Goal: Task Accomplishment & Management: Manage account settings

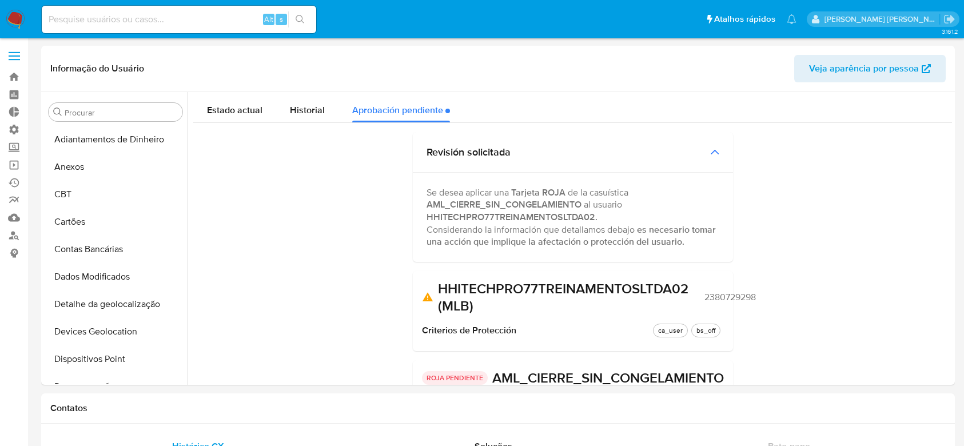
select select "10"
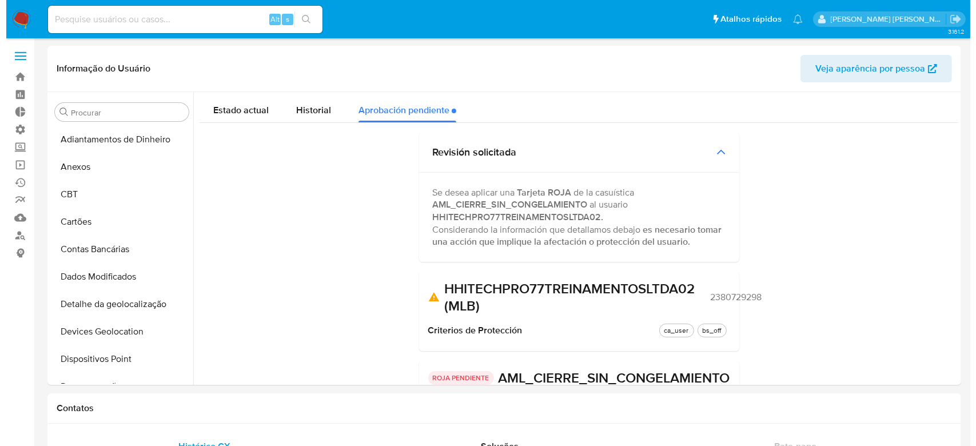
scroll to position [593, 0]
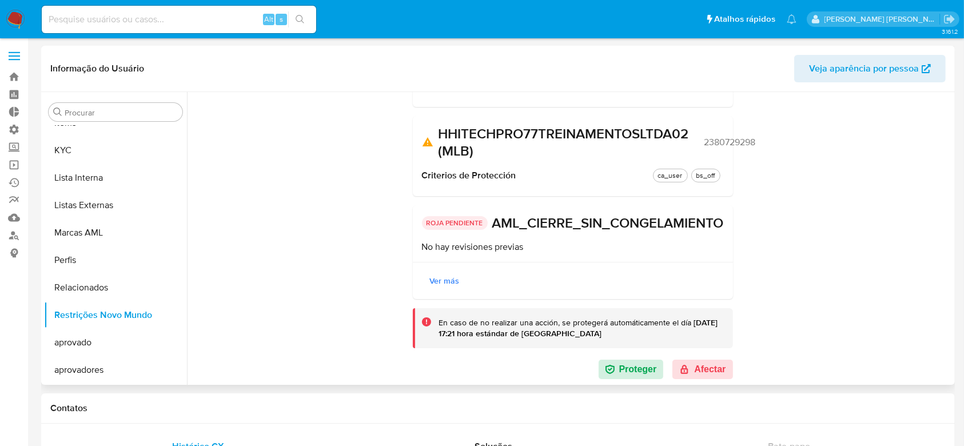
click at [719, 137] on span "2380729298" at bounding box center [729, 142] width 51 height 11
click at [720, 137] on span "2380729298" at bounding box center [729, 142] width 51 height 11
click at [699, 373] on button "Afectar" at bounding box center [702, 369] width 60 height 19
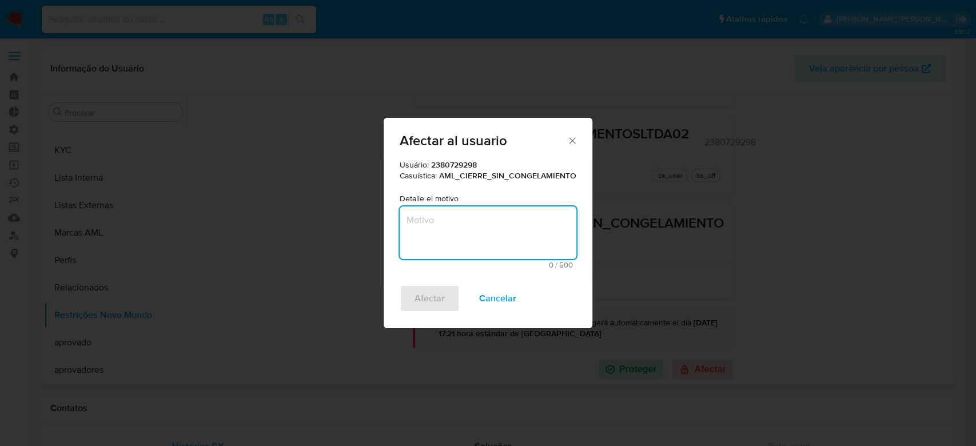
click at [479, 228] on textarea "Motivo" at bounding box center [488, 232] width 177 height 53
paste textarea "Cliente analisado no fluxo de monitoramento PLD. Se trata de cliente Big Seller…"
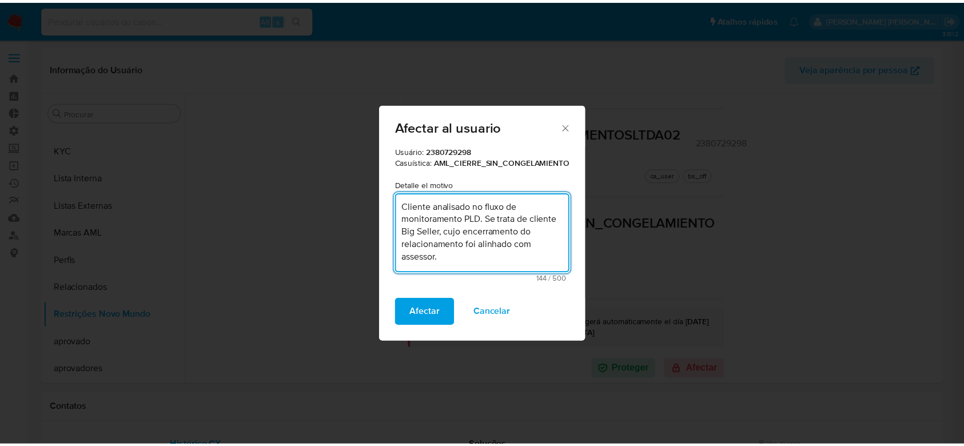
scroll to position [0, 0]
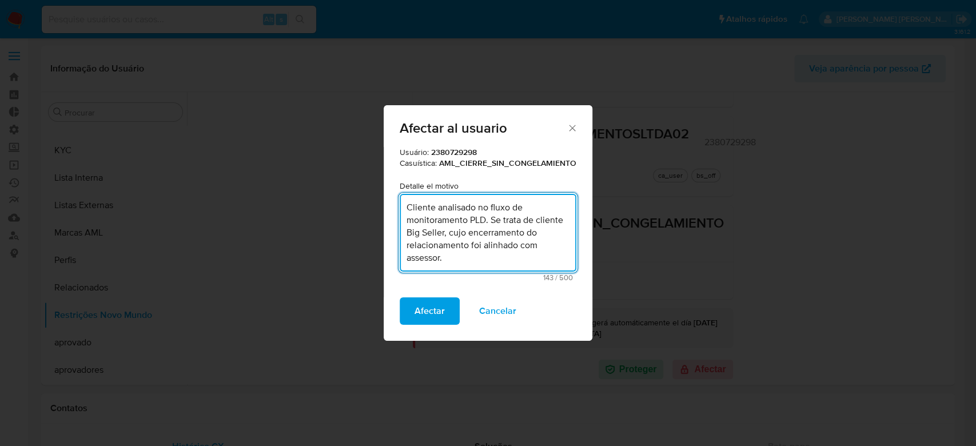
click at [545, 245] on textarea "Cliente analisado no fluxo de monitoramento PLD. Se trata de cliente Big Seller…" at bounding box center [488, 233] width 177 height 78
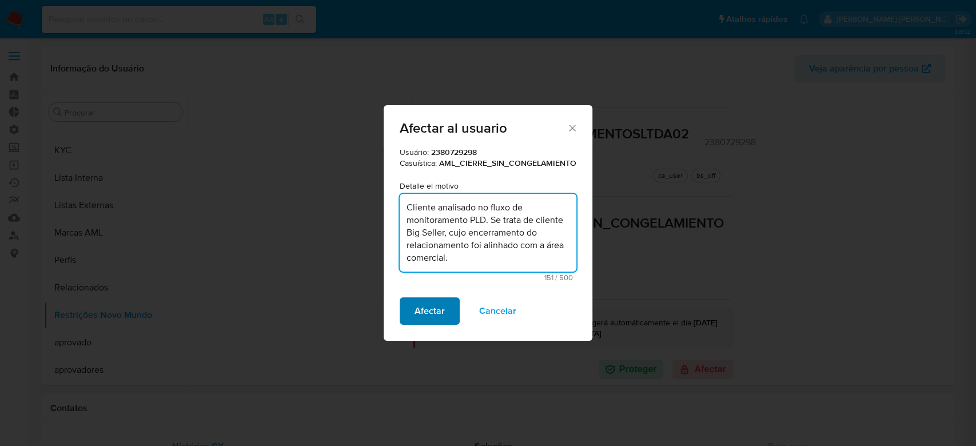
type textarea "Cliente analisado no fluxo de monitoramento PLD. Se trata de cliente Big Seller…"
click at [410, 306] on button "Afectar" at bounding box center [430, 310] width 60 height 27
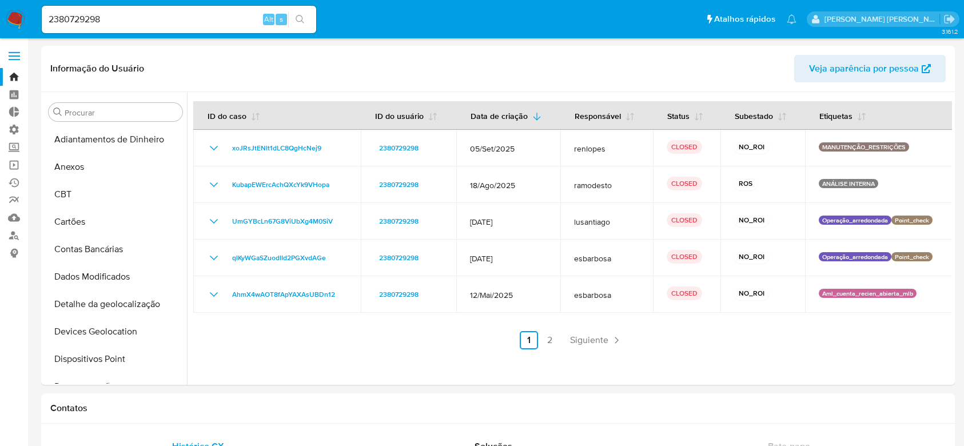
select select "10"
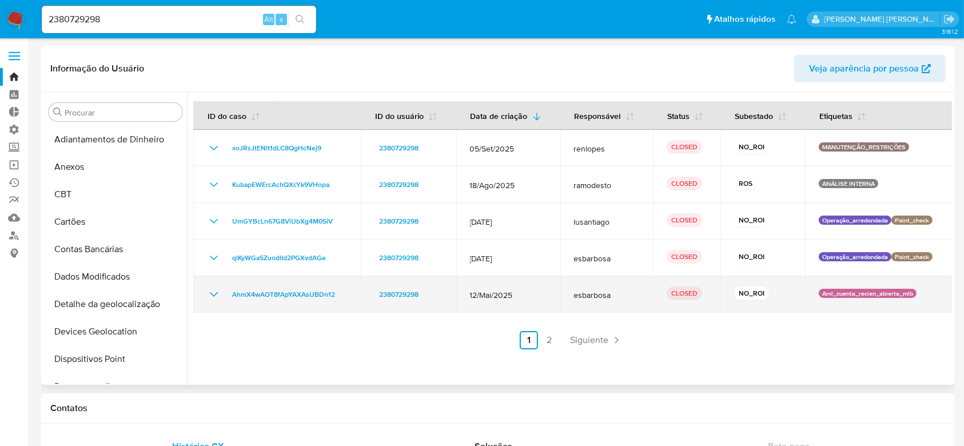
scroll to position [364, 0]
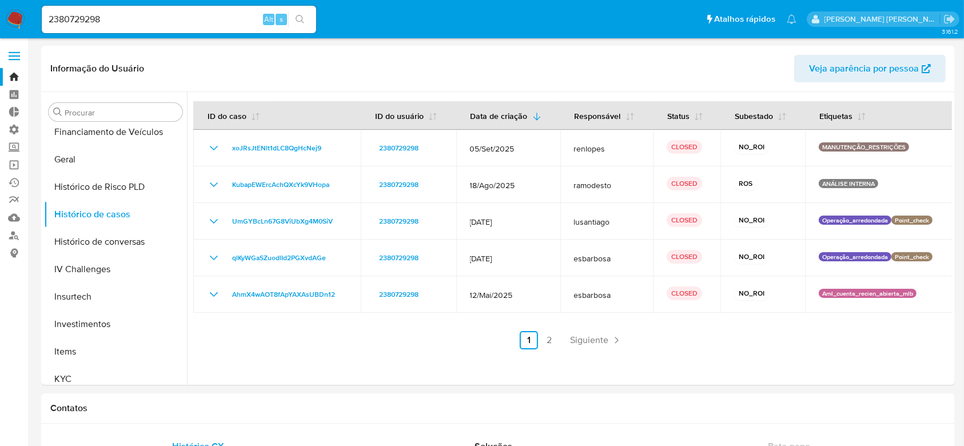
click at [87, 13] on input "2380729298" at bounding box center [179, 19] width 274 height 15
click at [301, 25] on button "search-icon" at bounding box center [299, 19] width 23 height 16
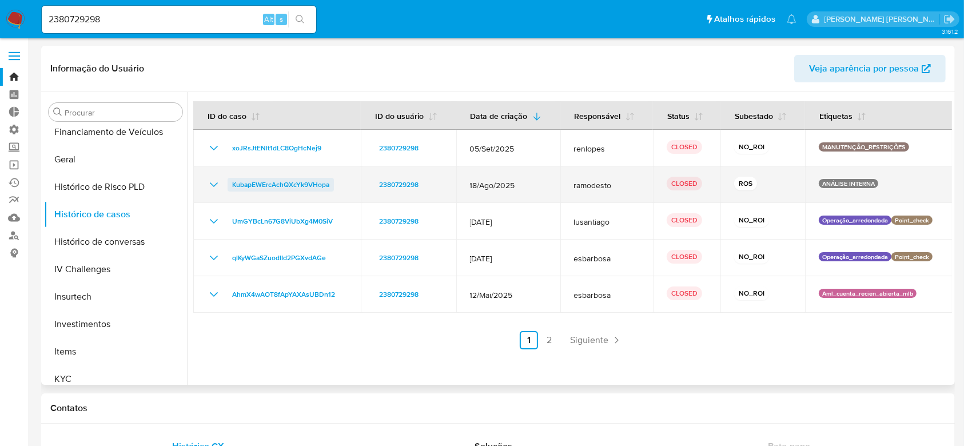
drag, startPoint x: 339, startPoint y: 189, endPoint x: 227, endPoint y: 181, distance: 111.8
click at [227, 181] on div "KubapEWErcAchQXcYk9VHopa" at bounding box center [277, 185] width 140 height 14
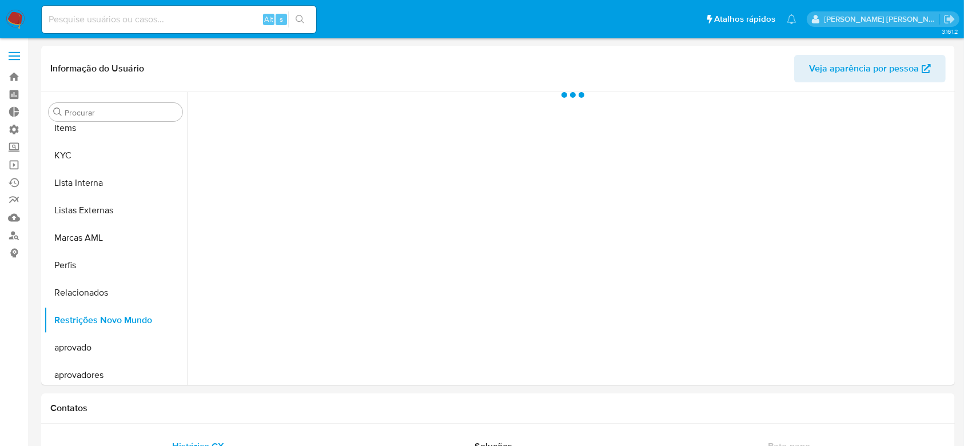
scroll to position [593, 0]
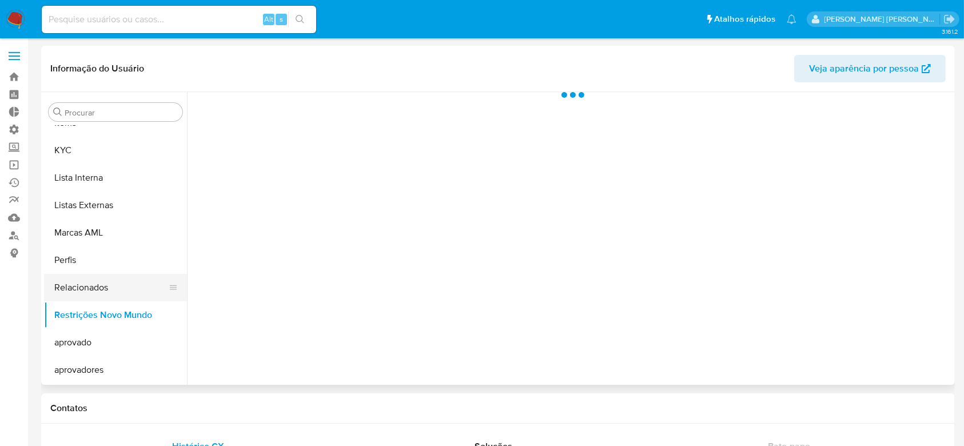
select select "10"
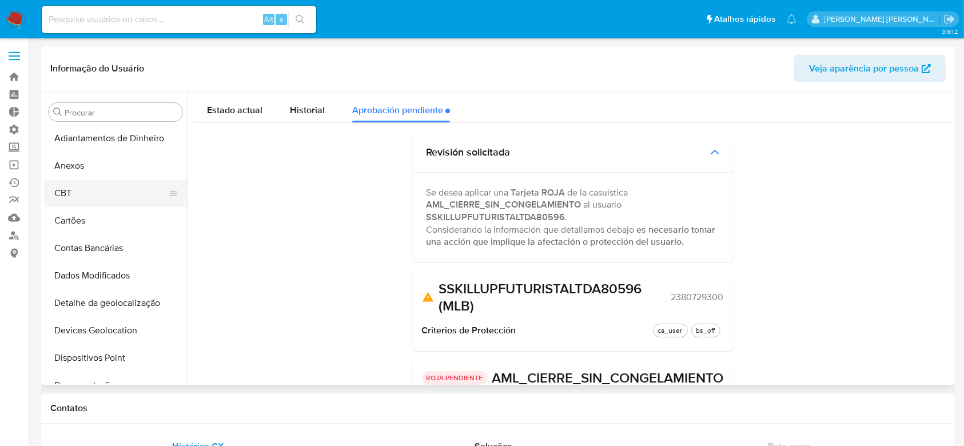
scroll to position [0, 0]
click at [87, 166] on button "Anexos" at bounding box center [111, 166] width 134 height 27
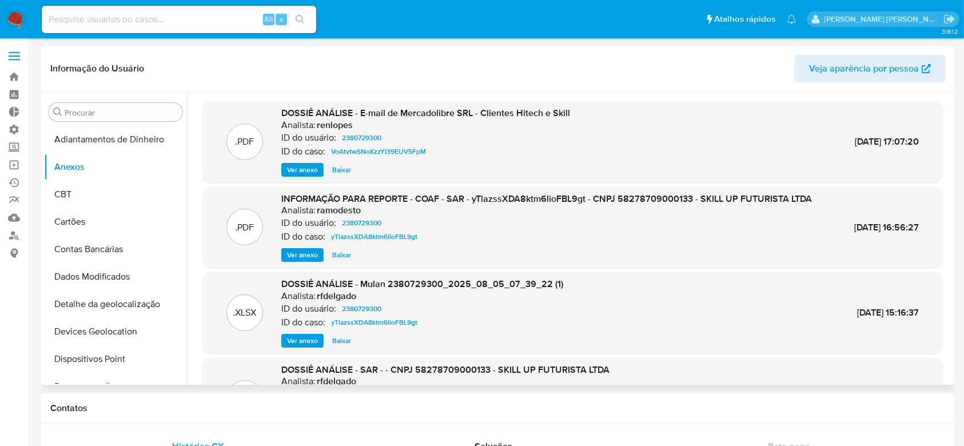
click at [310, 168] on span "Ver anexo" at bounding box center [302, 169] width 31 height 11
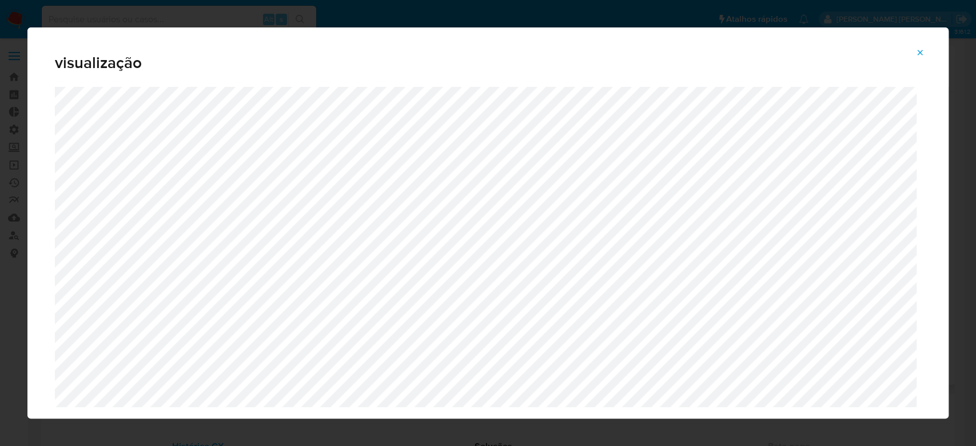
click at [915, 50] on icon "Attachment preview" at bounding box center [919, 52] width 9 height 9
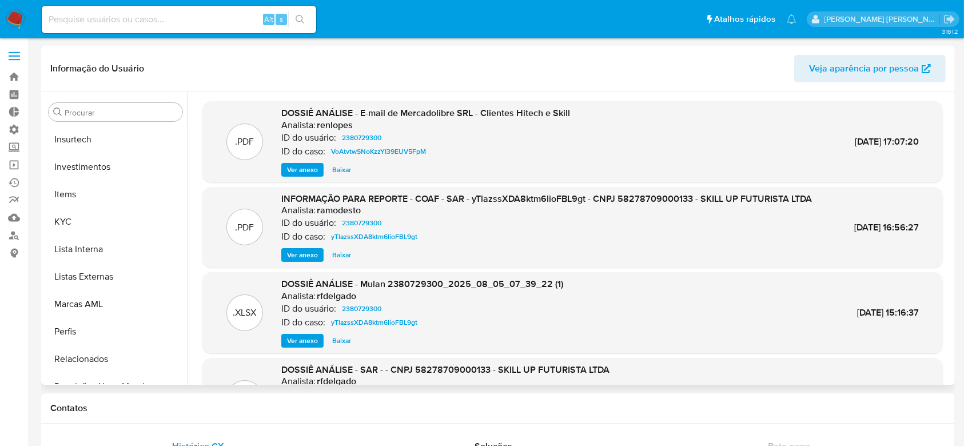
scroll to position [593, 0]
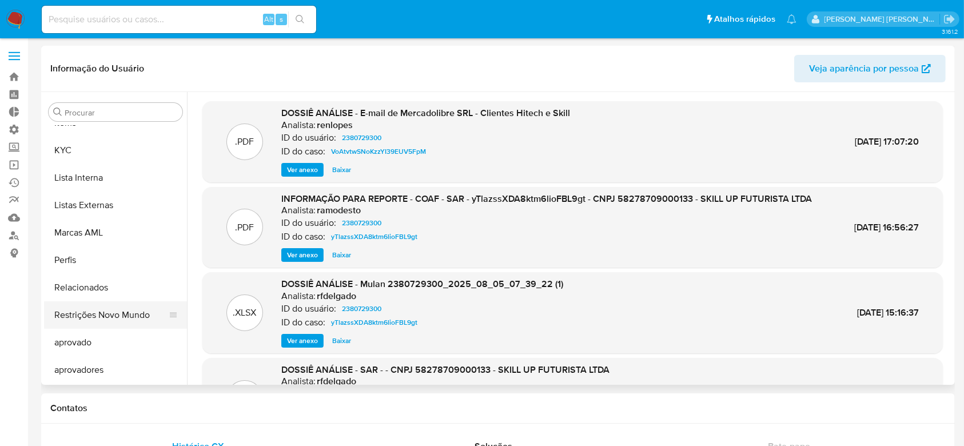
click at [110, 319] on button "Restrições Novo Mundo" at bounding box center [111, 314] width 134 height 27
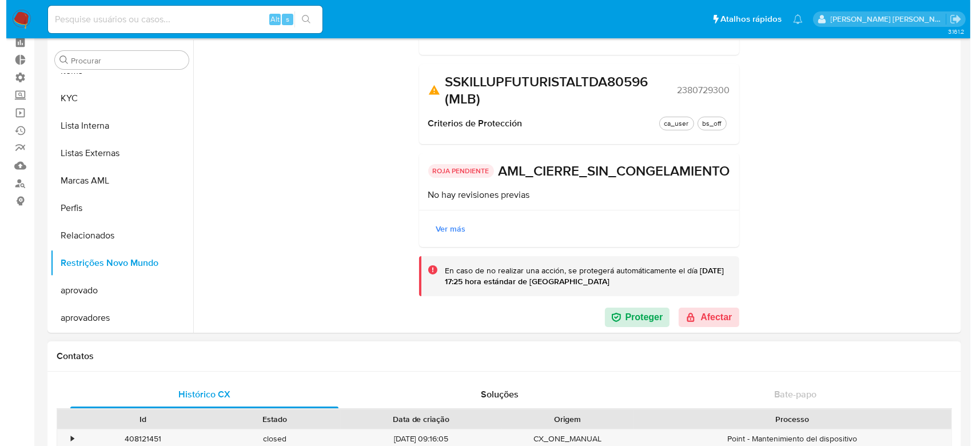
scroll to position [76, 0]
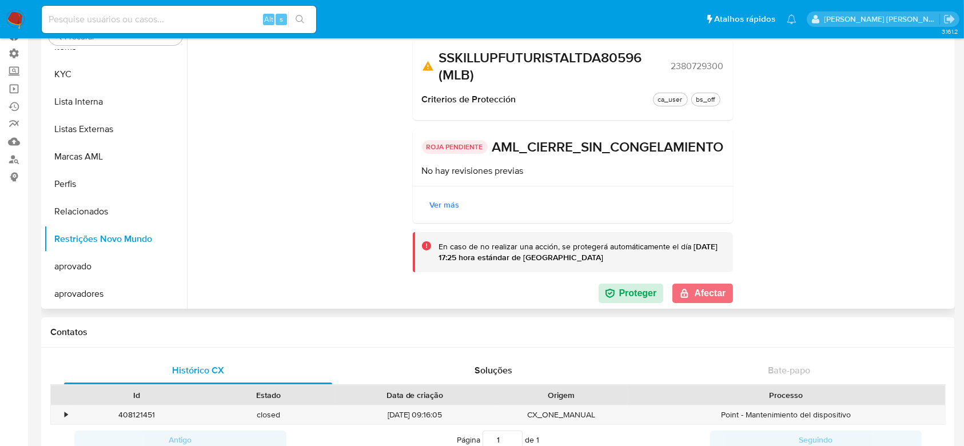
click at [709, 290] on button "Afectar" at bounding box center [702, 293] width 60 height 19
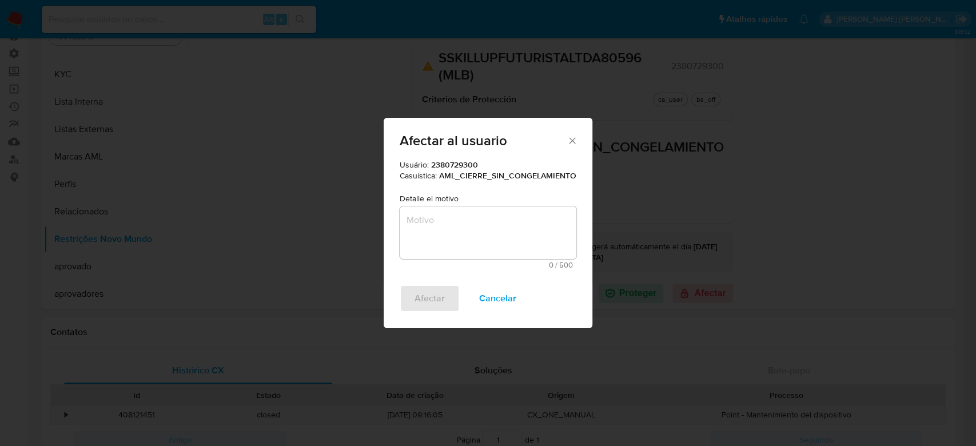
click at [455, 225] on textarea "Motivo" at bounding box center [488, 232] width 177 height 53
paste textarea "Cliente analisado no fluxo de monitoramento PLD. Se trata de cliente Big Seller…"
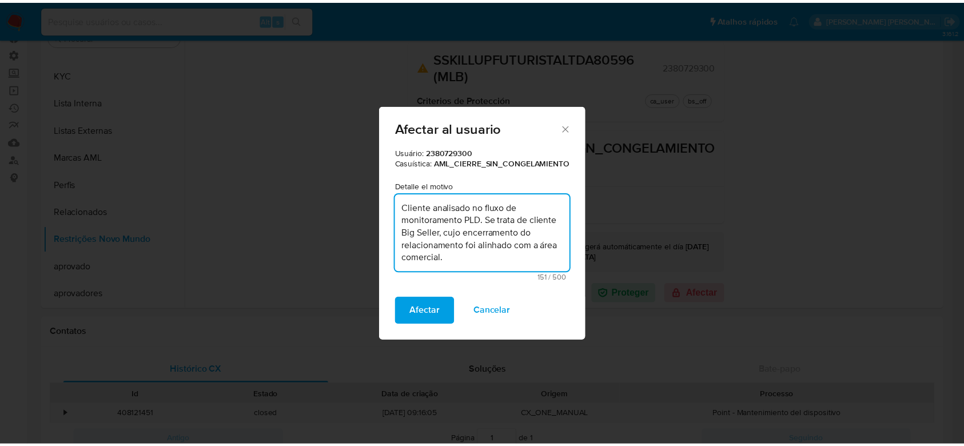
scroll to position [0, 0]
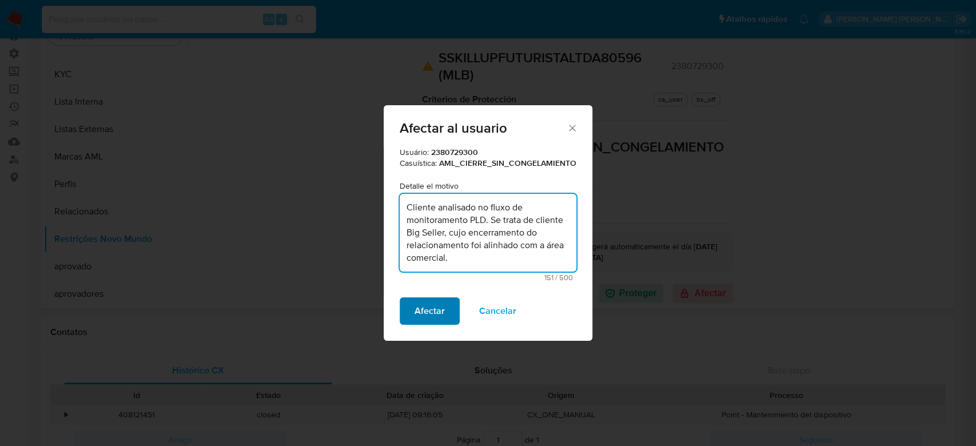
type textarea "Cliente analisado no fluxo de monitoramento PLD. Se trata de cliente Big Seller…"
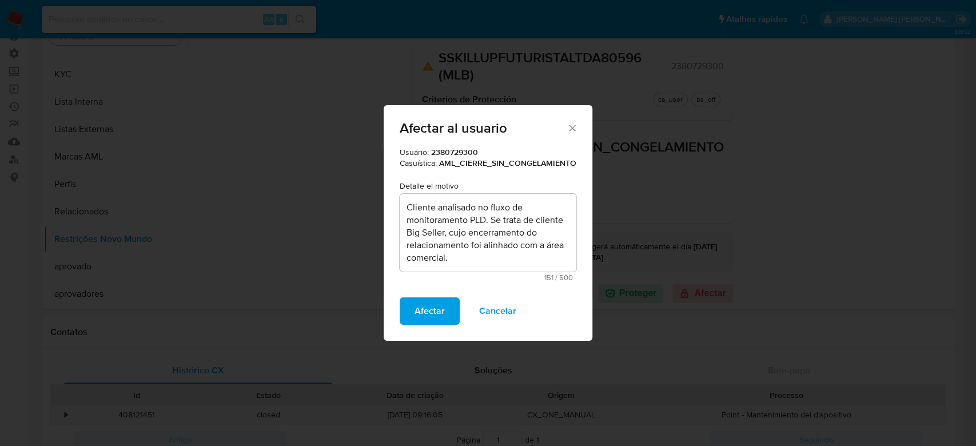
click at [435, 307] on span "Afectar" at bounding box center [430, 310] width 30 height 25
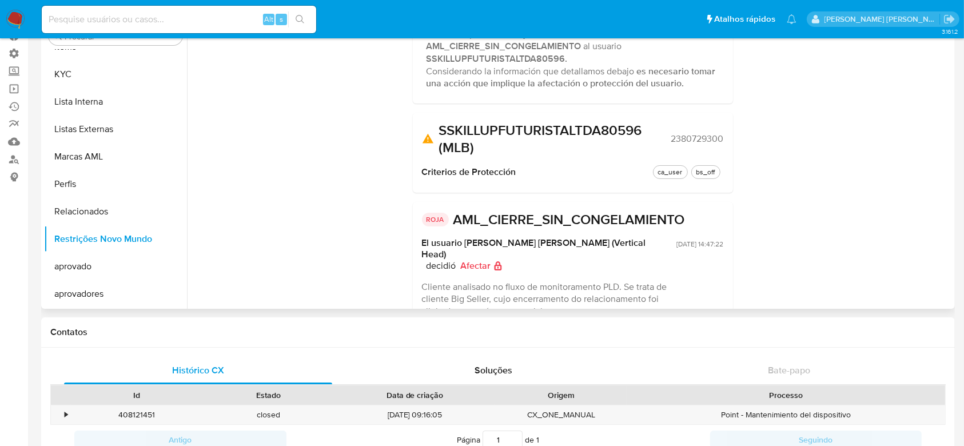
scroll to position [181, 0]
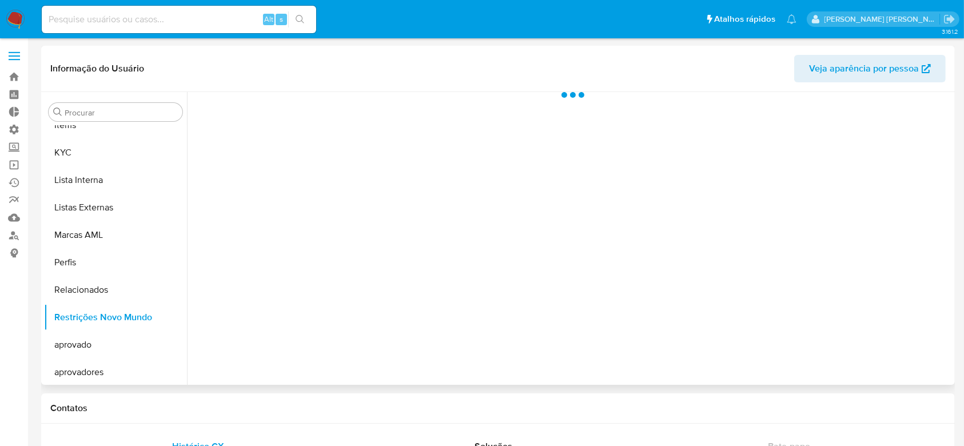
scroll to position [593, 0]
select select "10"
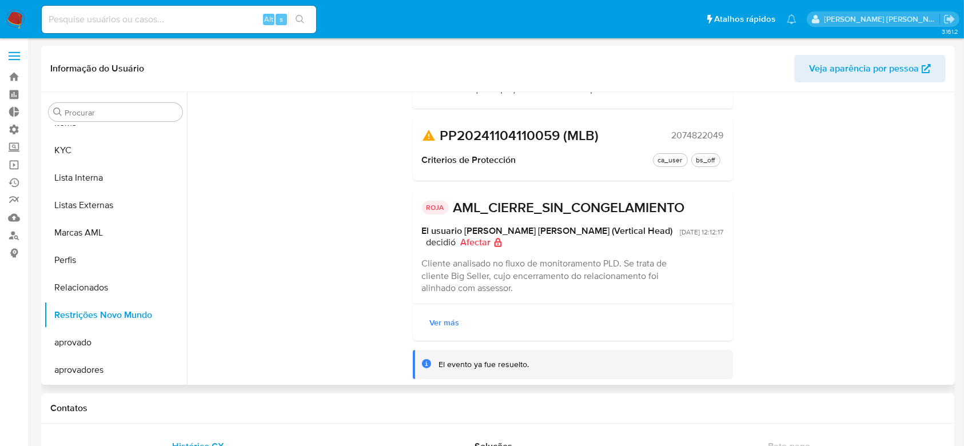
scroll to position [152, 0]
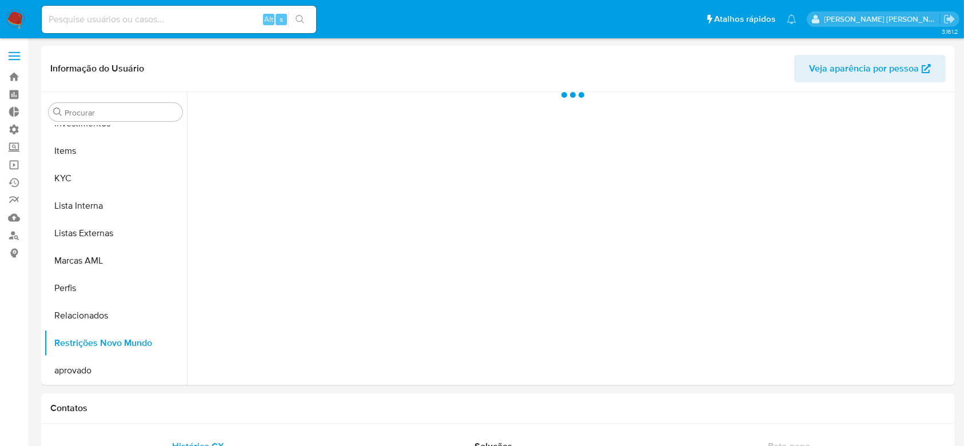
scroll to position [593, 0]
select select "10"
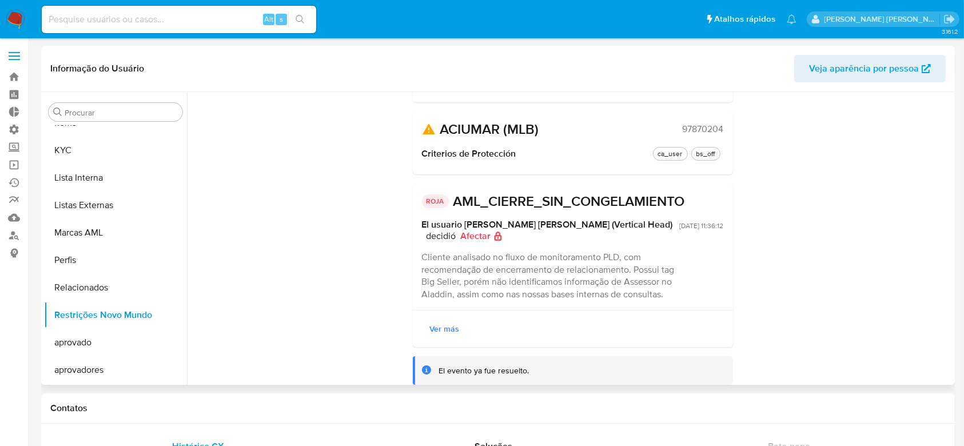
scroll to position [176, 0]
